Goal: Book appointment/travel/reservation

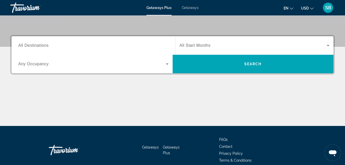
scroll to position [108, 0]
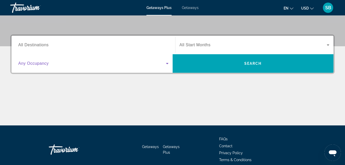
click at [168, 63] on icon "Search widget" at bounding box center [167, 63] width 6 height 6
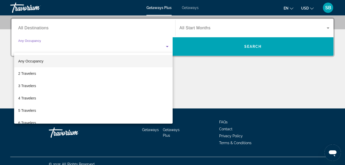
scroll to position [126, 0]
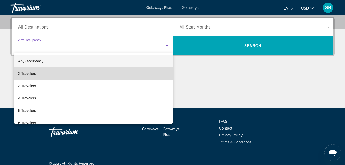
click at [129, 76] on mat-option "2 Travelers" at bounding box center [93, 73] width 158 height 12
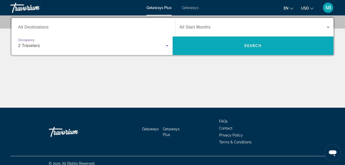
click at [238, 44] on span "Search" at bounding box center [253, 46] width 161 height 12
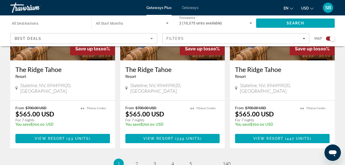
scroll to position [833, 0]
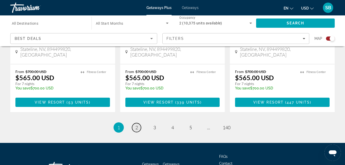
click at [137, 125] on span "2" at bounding box center [136, 128] width 3 height 6
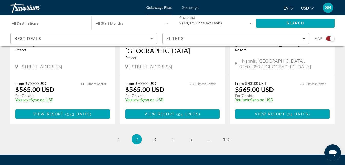
scroll to position [863, 0]
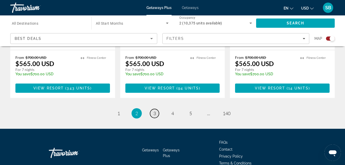
click at [154, 110] on span "3" at bounding box center [154, 113] width 3 height 6
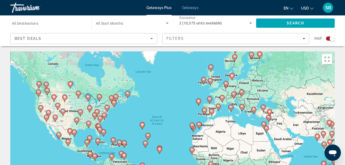
click at [89, 97] on image "Main content" at bounding box center [88, 96] width 3 height 3
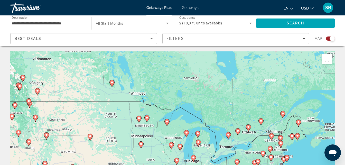
click at [180, 147] on image "Main content" at bounding box center [179, 146] width 3 height 3
type input "**********"
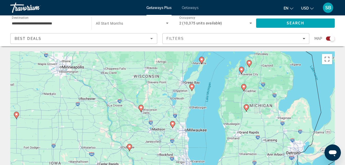
click at [174, 124] on icon "Main content" at bounding box center [172, 124] width 5 height 7
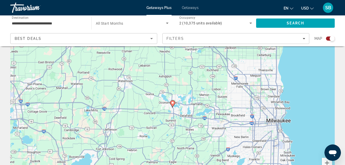
scroll to position [19, 0]
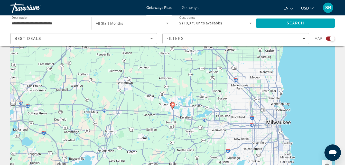
click at [186, 6] on span "Getaways" at bounding box center [190, 8] width 17 height 4
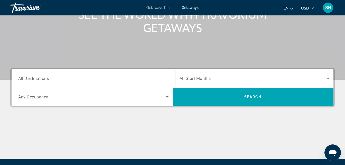
scroll to position [75, 0]
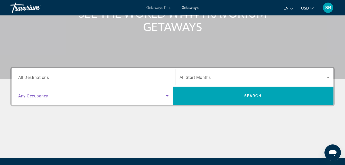
click at [166, 97] on icon "Search widget" at bounding box center [167, 96] width 6 height 6
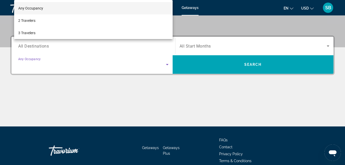
scroll to position [126, 0]
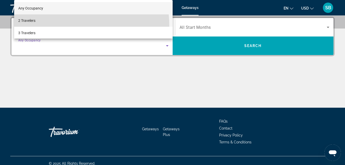
click at [56, 26] on mat-option "2 Travelers" at bounding box center [93, 20] width 158 height 12
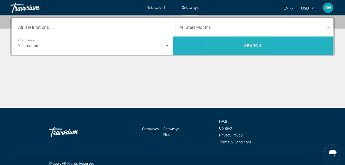
click at [237, 50] on span "Search" at bounding box center [253, 46] width 161 height 12
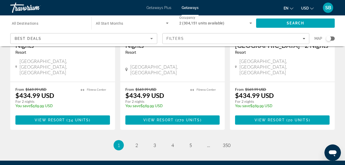
scroll to position [712, 0]
